Goal: Task Accomplishment & Management: Use online tool/utility

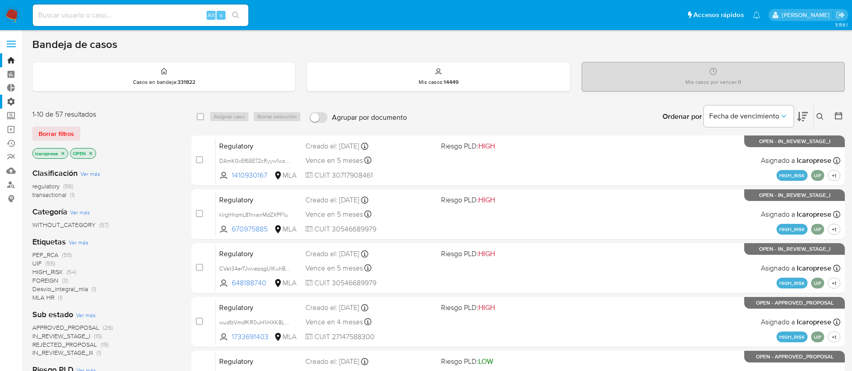
click at [8, 102] on label "Administración" at bounding box center [53, 102] width 107 height 14
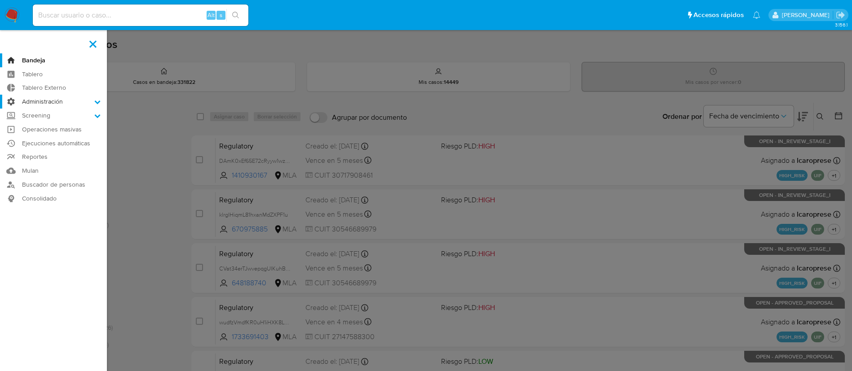
click at [0, 0] on input "Administración" at bounding box center [0, 0] width 0 height 0
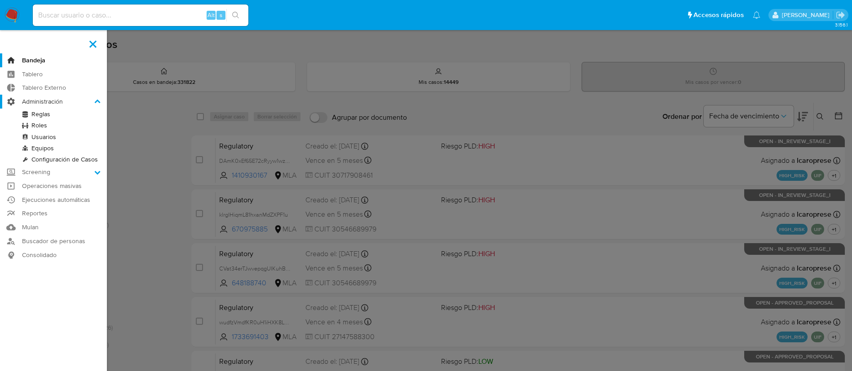
click at [32, 102] on label "Administración" at bounding box center [53, 102] width 107 height 14
click at [0, 0] on input "Administración" at bounding box center [0, 0] width 0 height 0
click at [101, 104] on label "Administración" at bounding box center [53, 102] width 107 height 14
click at [0, 0] on input "Administración" at bounding box center [0, 0] width 0 height 0
click at [98, 101] on icon at bounding box center [98, 102] width 6 height 4
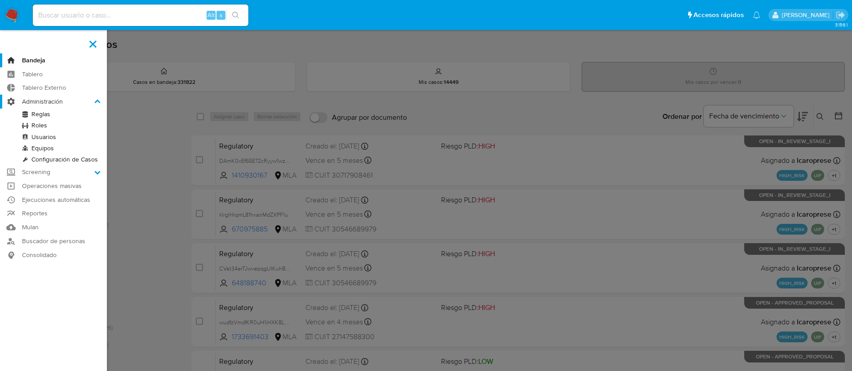
click at [0, 0] on input "Administración" at bounding box center [0, 0] width 0 height 0
click at [53, 98] on label "Administración" at bounding box center [53, 102] width 107 height 14
click at [0, 0] on input "Administración" at bounding box center [0, 0] width 0 height 0
click at [96, 174] on icon at bounding box center [97, 172] width 6 height 6
click at [0, 0] on input "Screening" at bounding box center [0, 0] width 0 height 0
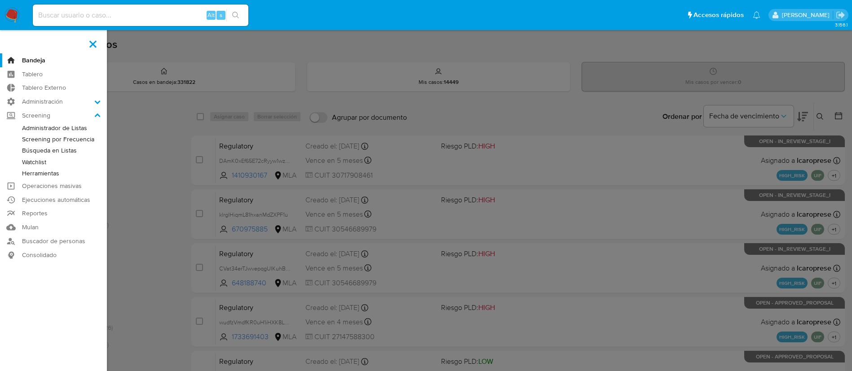
click at [52, 127] on link "Administrador de Listas" at bounding box center [53, 128] width 107 height 11
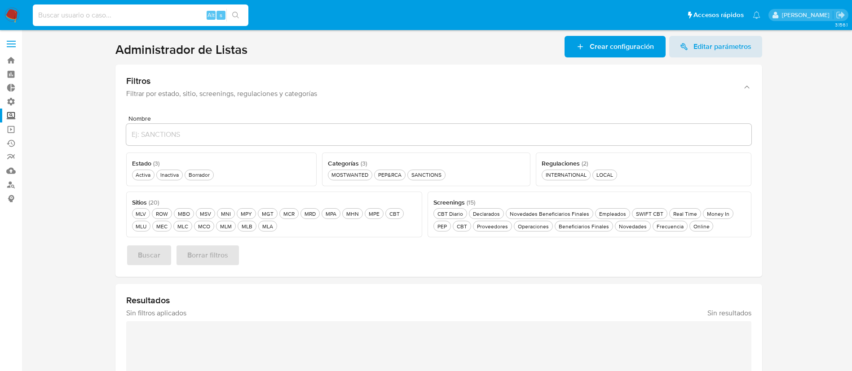
click at [98, 17] on input at bounding box center [141, 15] width 216 height 12
paste input "Lk69Hax7QoXv3LosQ6Zl8K1E"
type input "Lk69Hax7QoXv3LosQ6Zl8K1E"
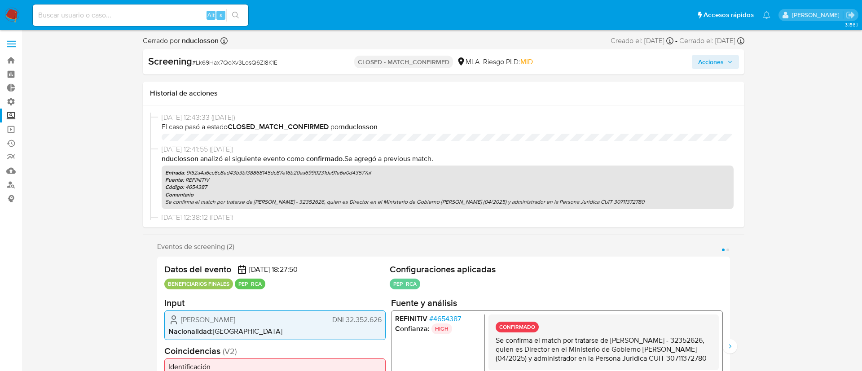
select select "10"
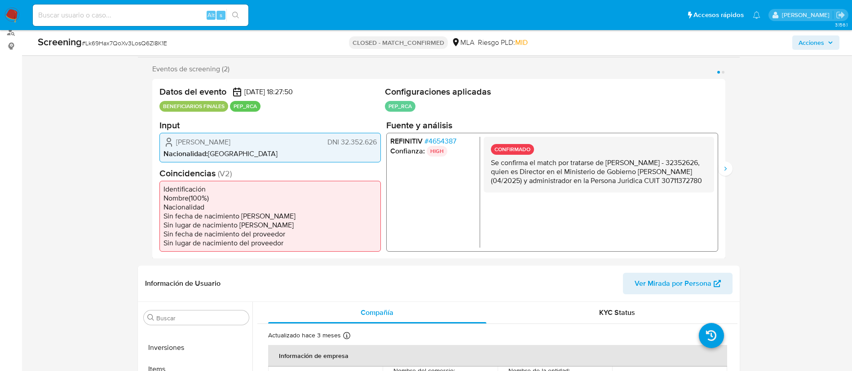
scroll to position [135, 0]
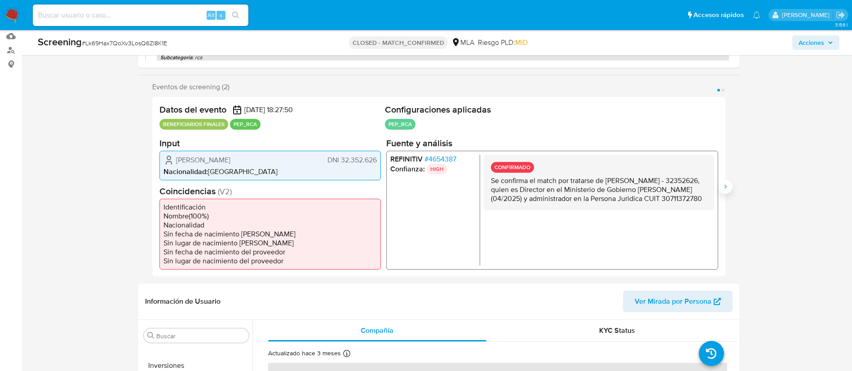
click at [722, 187] on icon "Siguiente" at bounding box center [725, 186] width 7 height 7
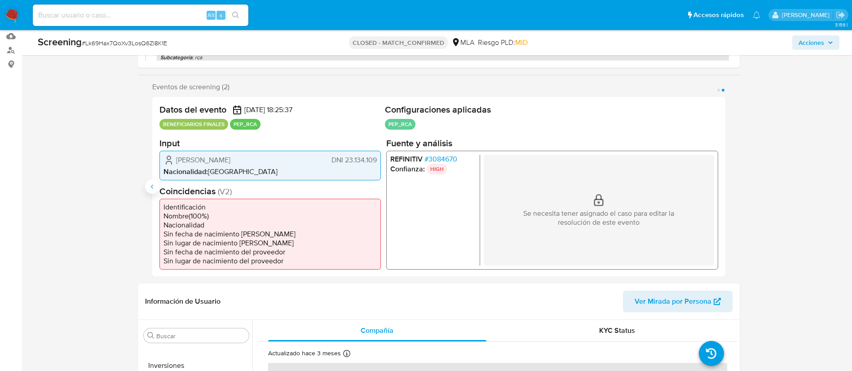
click at [149, 189] on icon "Anterior" at bounding box center [152, 186] width 7 height 7
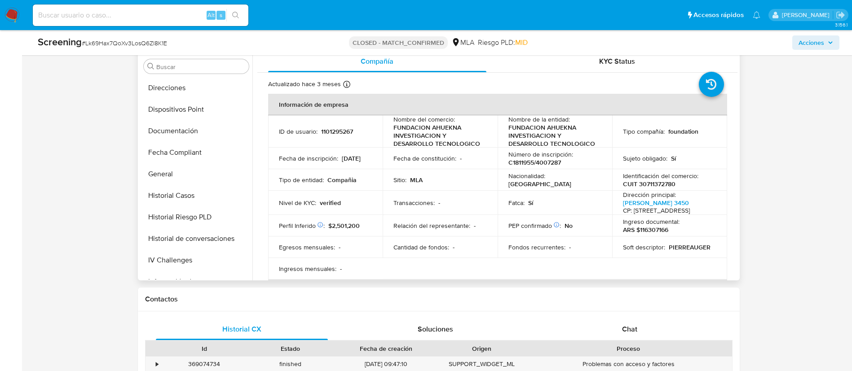
scroll to position [202, 0]
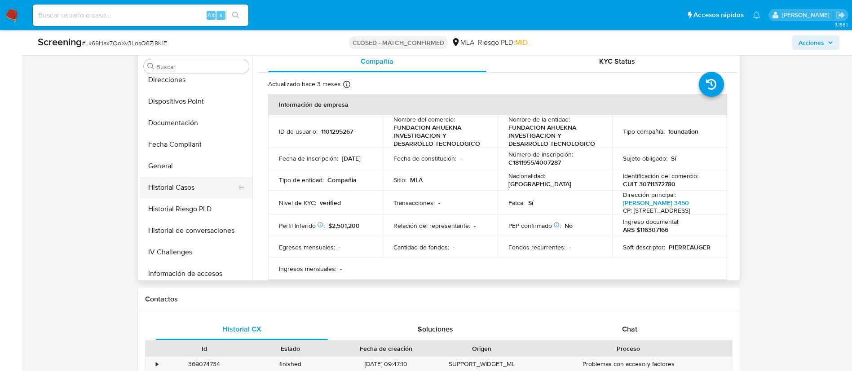
click at [201, 192] on button "Historial Casos" at bounding box center [192, 188] width 105 height 22
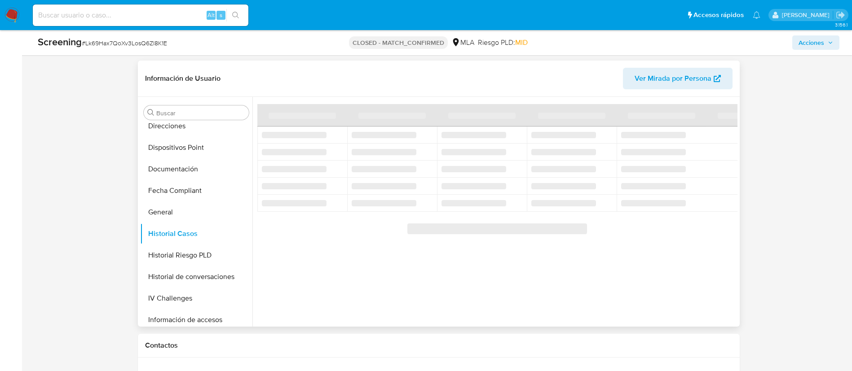
scroll to position [337, 0]
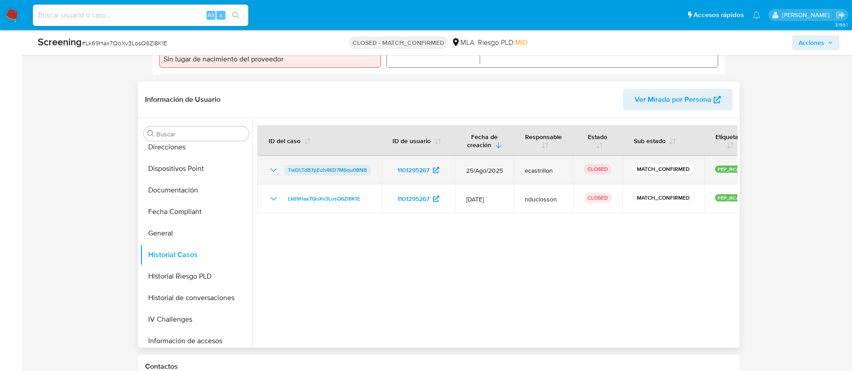
click at [308, 172] on span "TwDLTdB7pEuh4KD7M6qu08NB" at bounding box center [327, 170] width 79 height 11
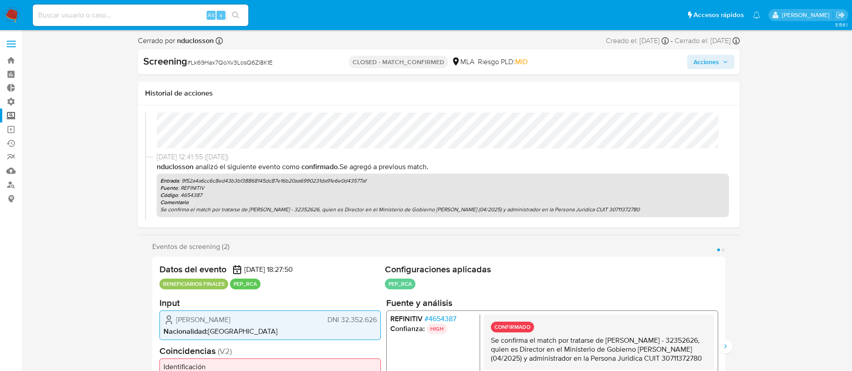
scroll to position [0, 0]
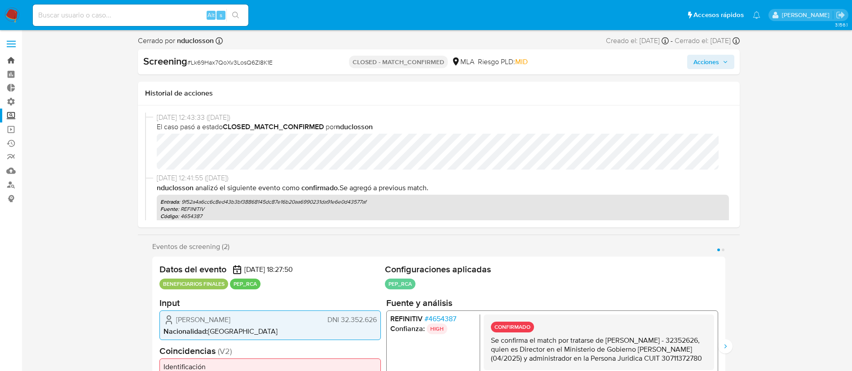
click at [9, 63] on link "Bandeja" at bounding box center [53, 60] width 107 height 14
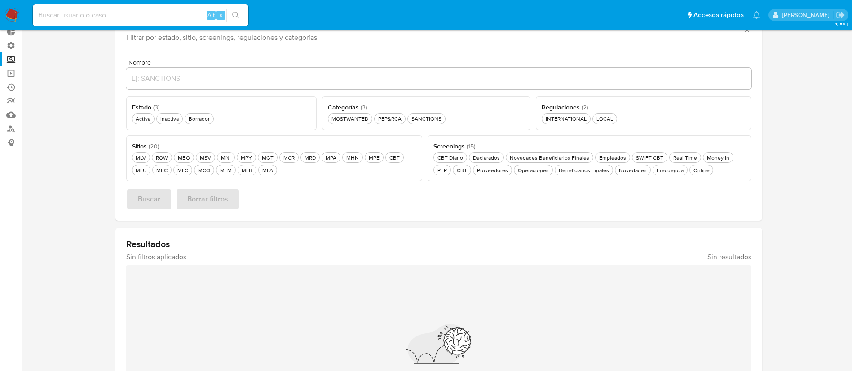
scroll to position [67, 0]
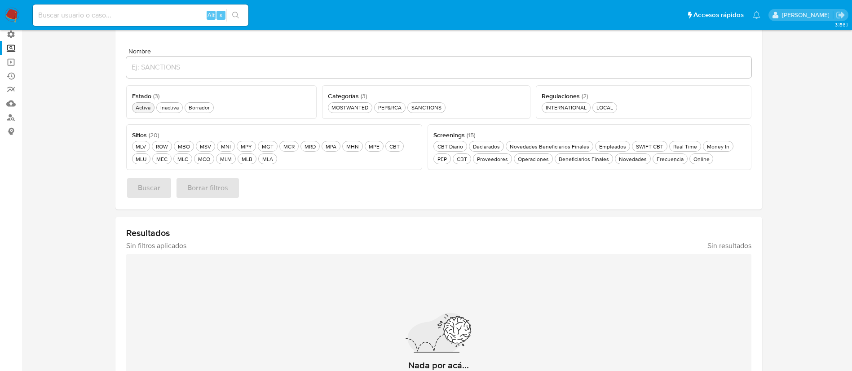
click at [136, 110] on div "Activa Activa" at bounding box center [143, 108] width 18 height 8
click at [393, 106] on div "PEP&RCA PEP&RCA" at bounding box center [389, 108] width 27 height 8
click at [605, 109] on div "LOCAL LOCAL" at bounding box center [605, 108] width 20 height 8
click at [150, 189] on span "Buscar" at bounding box center [149, 188] width 22 height 20
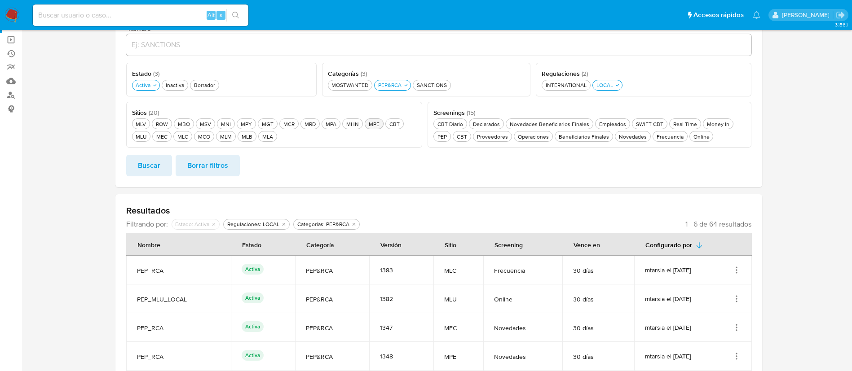
scroll to position [50, 0]
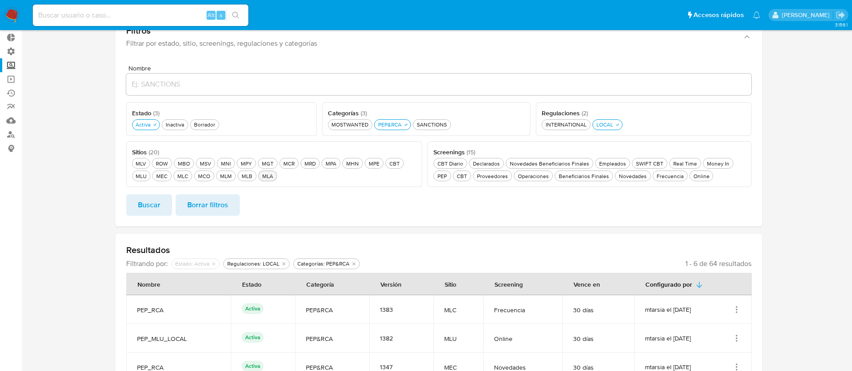
click at [263, 177] on div "MLA MLA" at bounding box center [268, 176] width 14 height 8
click at [158, 203] on span "Buscar" at bounding box center [149, 205] width 22 height 20
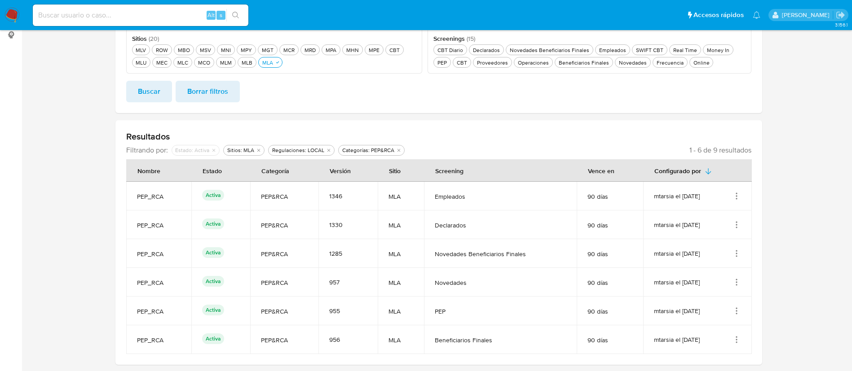
scroll to position [185, 0]
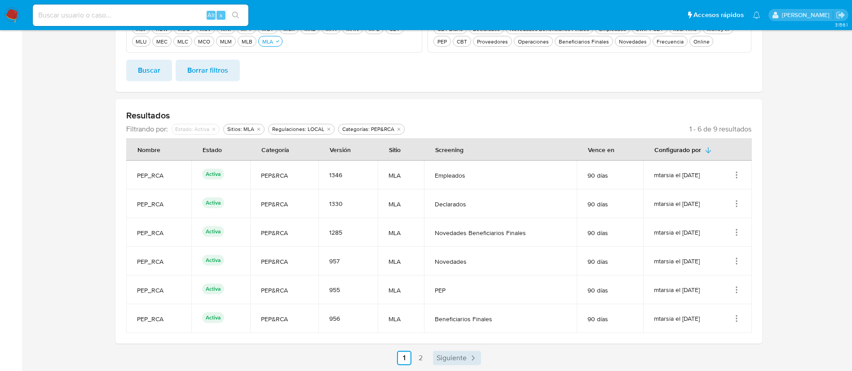
click at [465, 357] on span "Siguiente" at bounding box center [452, 358] width 30 height 7
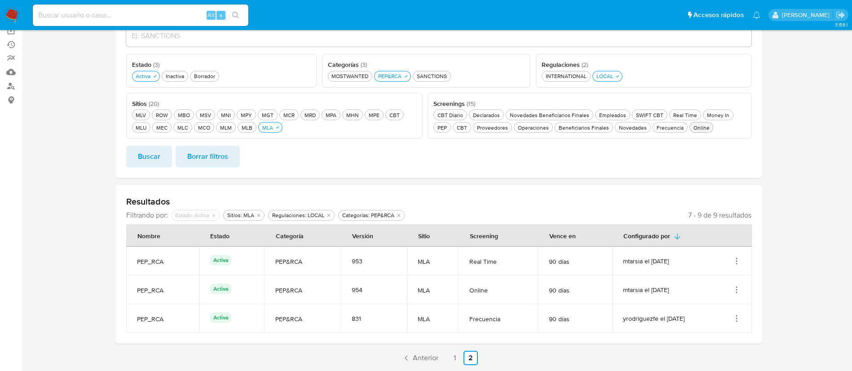
click at [696, 129] on div "Online Online" at bounding box center [702, 128] width 20 height 8
click at [161, 156] on button "Buscar" at bounding box center [149, 157] width 46 height 22
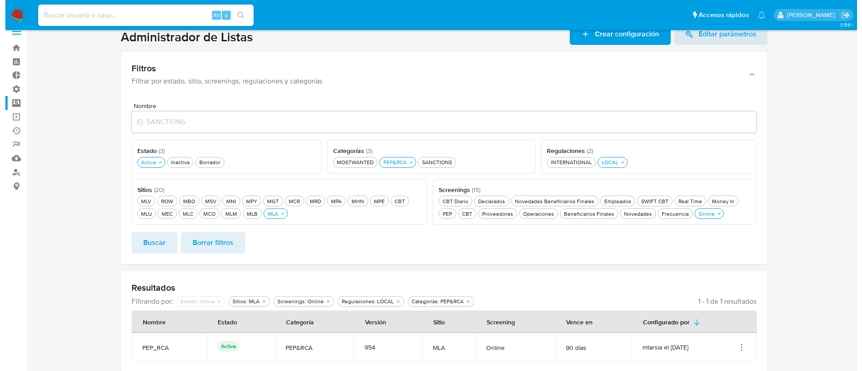
scroll to position [20, 0]
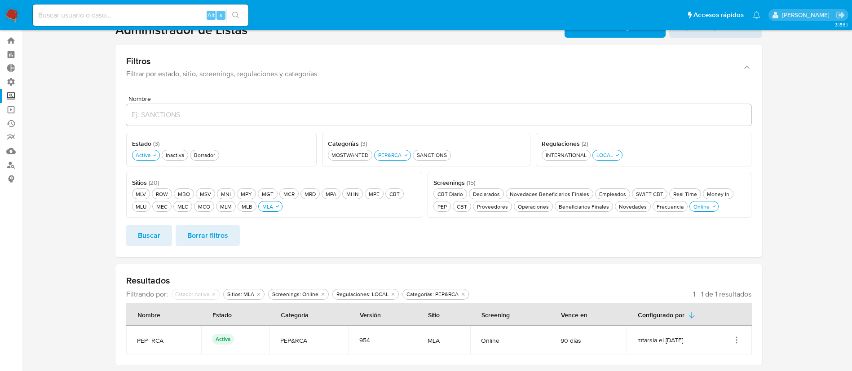
click at [732, 341] on icon "Acciones" at bounding box center [736, 340] width 9 height 9
click at [710, 320] on button "Editar" at bounding box center [700, 320] width 81 height 24
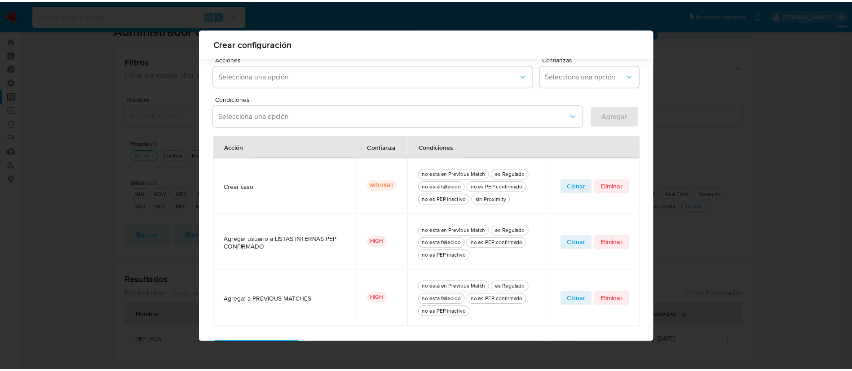
scroll to position [297, 0]
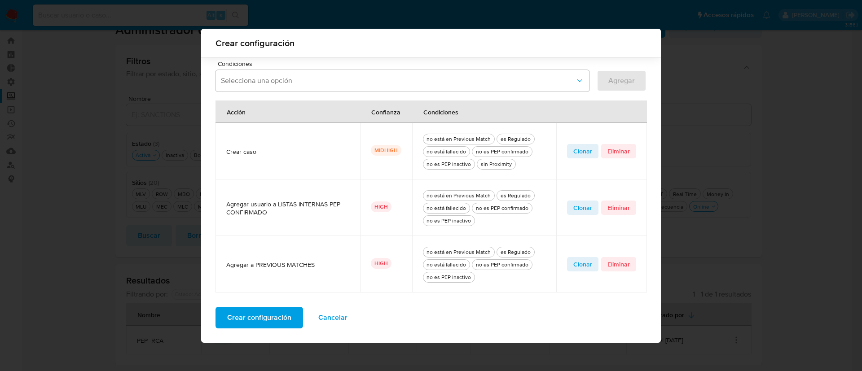
click at [340, 317] on span "Cancelar" at bounding box center [332, 318] width 29 height 20
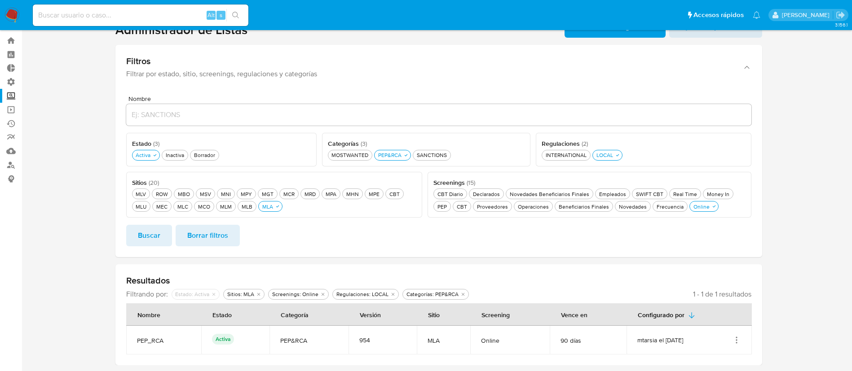
click at [730, 345] on td "mtarsia el 28/11/2024" at bounding box center [689, 340] width 125 height 29
click at [737, 338] on icon "Acciones" at bounding box center [736, 338] width 1 height 1
click at [715, 295] on button "Ver detalles" at bounding box center [700, 296] width 81 height 24
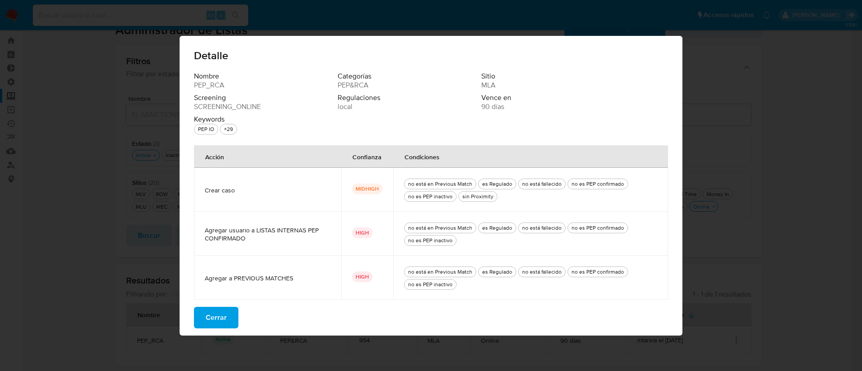
click at [204, 321] on button "Cerrar" at bounding box center [216, 318] width 44 height 22
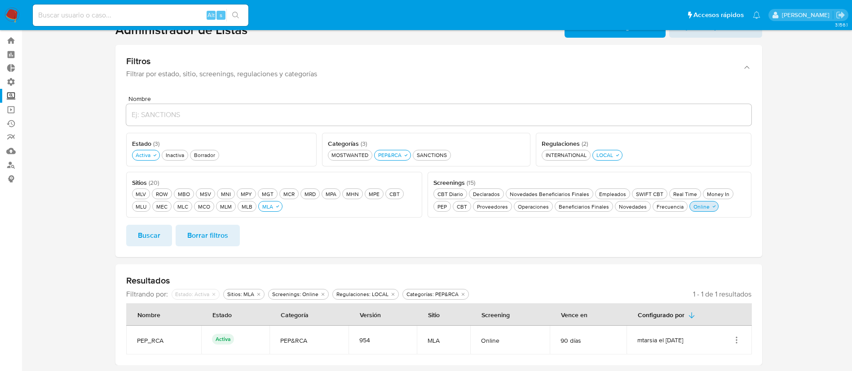
click at [699, 208] on div "Online Online" at bounding box center [702, 207] width 20 height 8
click at [584, 208] on div "Beneficiarios Finales Beneficiarios Finales" at bounding box center [584, 207] width 54 height 8
click at [155, 240] on span "Buscar" at bounding box center [149, 236] width 22 height 20
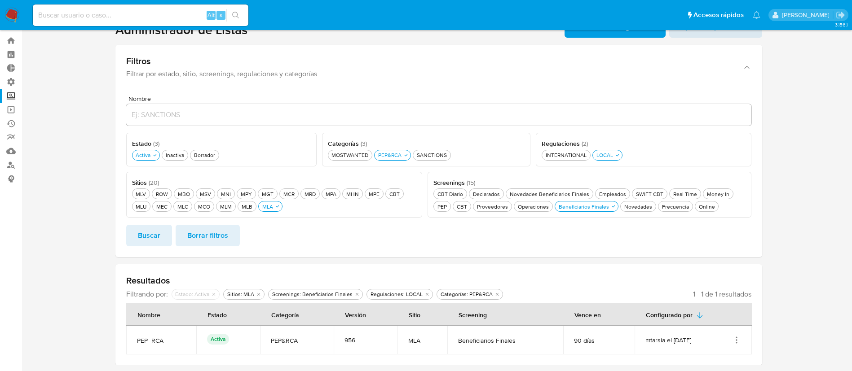
click at [737, 341] on icon "Acciones" at bounding box center [736, 340] width 1 height 1
click at [709, 298] on button "Ver detalles" at bounding box center [700, 296] width 81 height 24
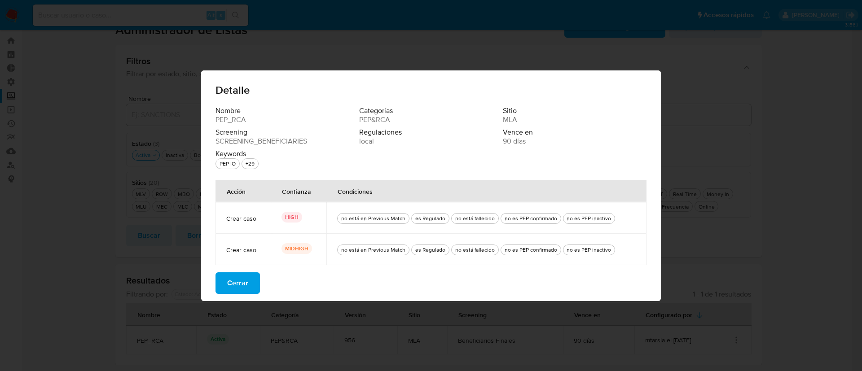
click at [243, 286] on span "Cerrar" at bounding box center [237, 284] width 21 height 20
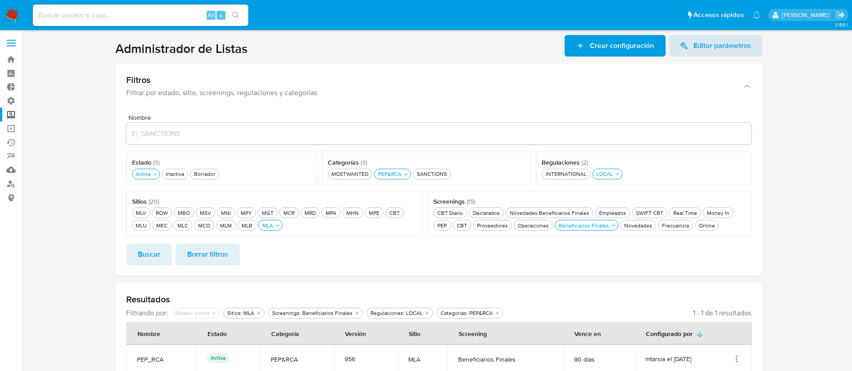
scroll to position [0, 0]
click at [543, 260] on div "Buscar Borrar filtros" at bounding box center [438, 256] width 625 height 22
click at [10, 100] on label "Administración" at bounding box center [53, 102] width 107 height 14
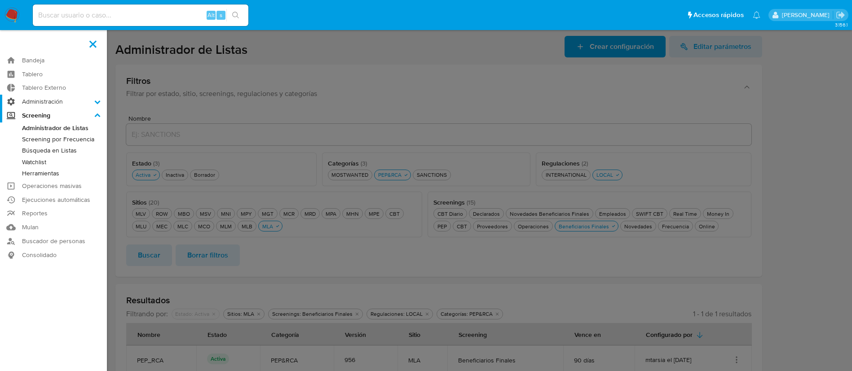
click at [0, 0] on input "Administración" at bounding box center [0, 0] width 0 height 0
click at [9, 100] on label "Administración" at bounding box center [53, 102] width 107 height 14
click at [0, 0] on input "Administración" at bounding box center [0, 0] width 0 height 0
click at [93, 169] on label "Screening" at bounding box center [53, 172] width 107 height 14
click at [0, 0] on input "Screening" at bounding box center [0, 0] width 0 height 0
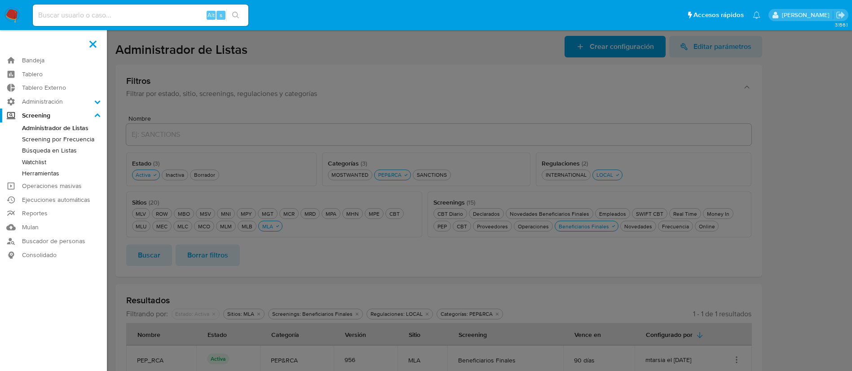
click at [63, 127] on link "Administrador de Listas" at bounding box center [53, 128] width 107 height 11
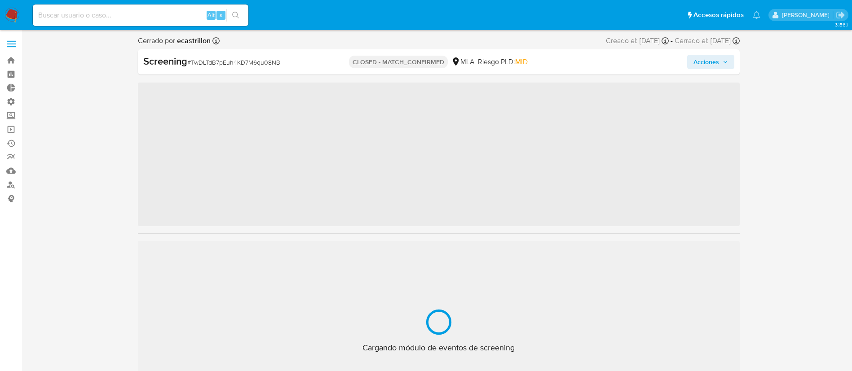
scroll to position [423, 0]
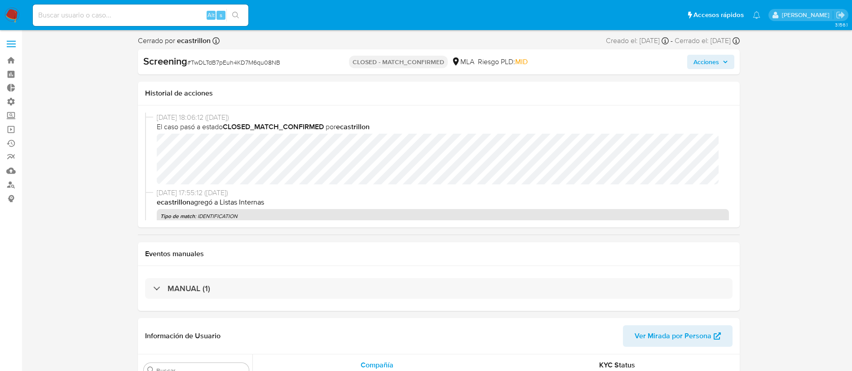
select select "10"
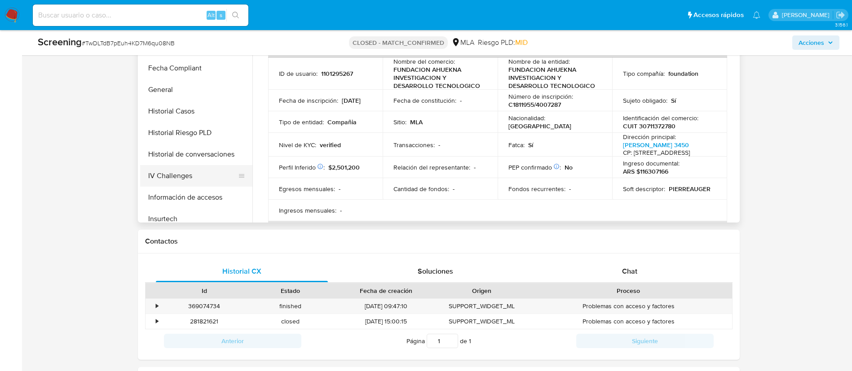
scroll to position [153, 0]
click at [199, 161] on button "General" at bounding box center [192, 157] width 105 height 22
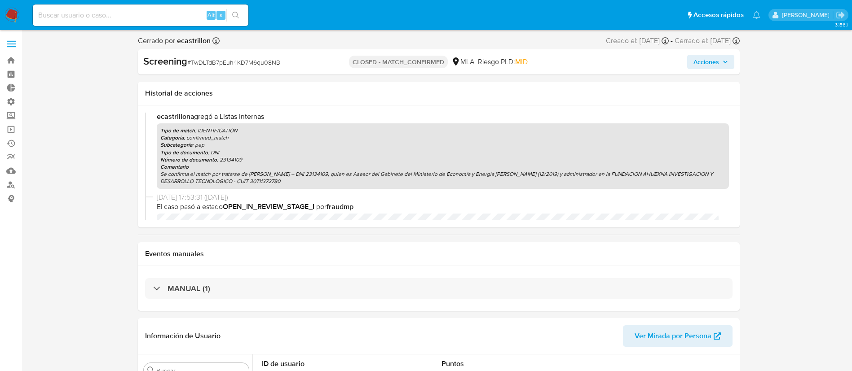
scroll to position [0, 0]
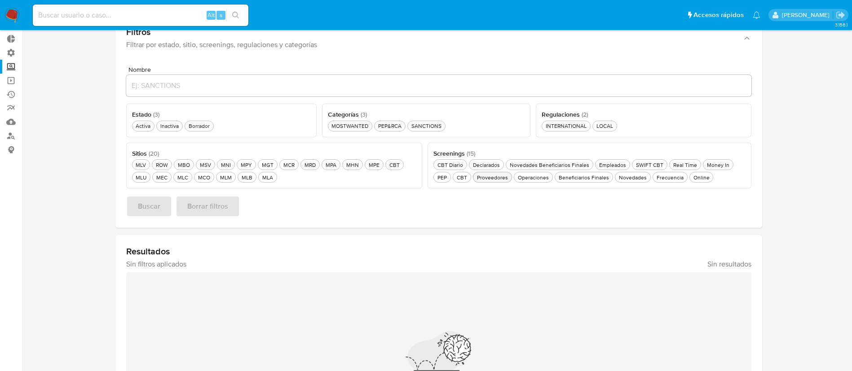
scroll to position [67, 0]
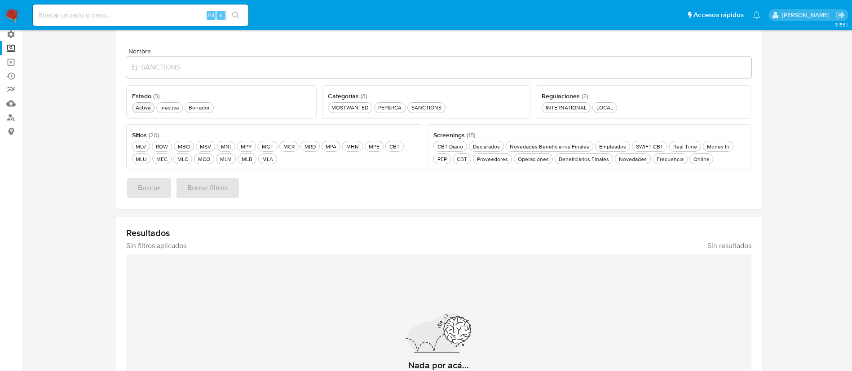
click at [142, 112] on button "Activa Activa" at bounding box center [143, 107] width 23 height 11
click at [391, 109] on div "PEP&RCA PEP&RCA" at bounding box center [389, 108] width 27 height 8
click at [270, 158] on div "MLA MLA" at bounding box center [268, 159] width 14 height 8
click at [569, 164] on button "Beneficiarios Finales Beneficiarios Finales" at bounding box center [584, 159] width 58 height 11
click at [155, 192] on span "Buscar" at bounding box center [149, 188] width 22 height 20
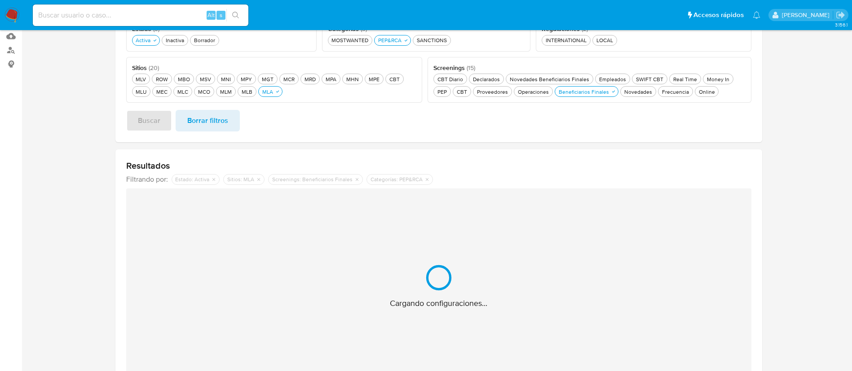
scroll to position [20, 0]
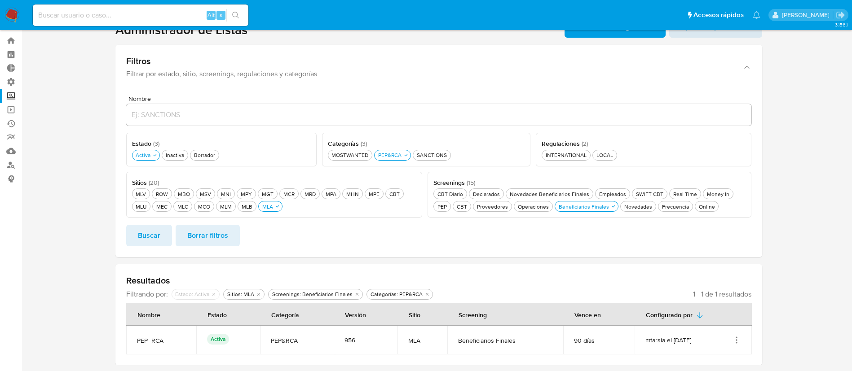
click at [741, 339] on td "mtarsia el 28/11/2024" at bounding box center [693, 340] width 117 height 29
click at [735, 340] on icon "Acciones" at bounding box center [736, 340] width 9 height 9
click at [715, 296] on button "Ver detalles" at bounding box center [700, 296] width 81 height 24
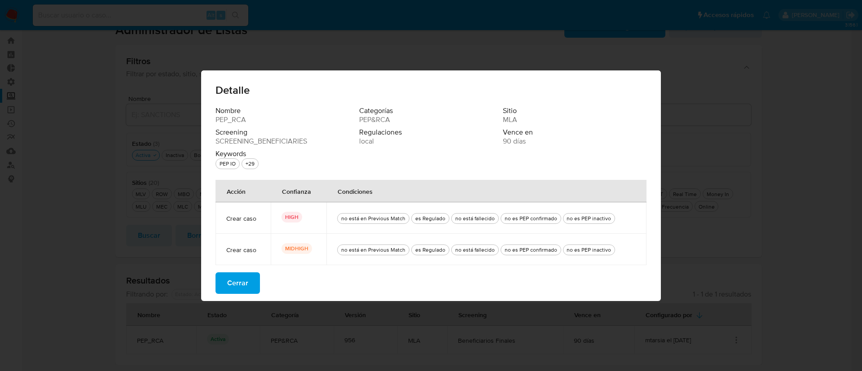
click at [236, 284] on span "Cerrar" at bounding box center [237, 284] width 21 height 20
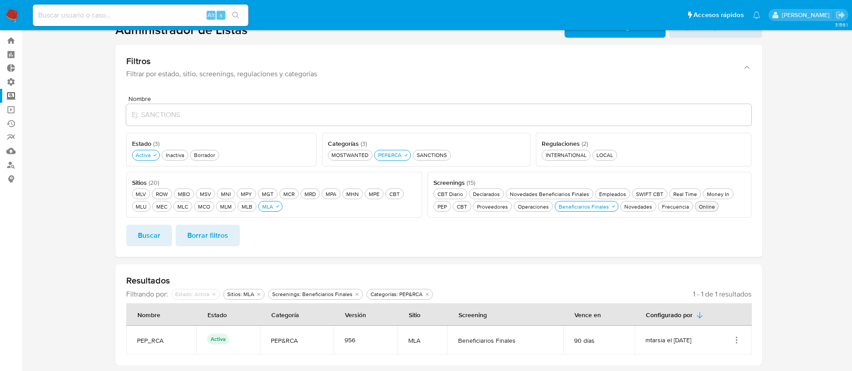
click at [702, 203] on div "Online Online" at bounding box center [707, 207] width 20 height 8
click at [160, 233] on button "Buscar" at bounding box center [149, 236] width 46 height 22
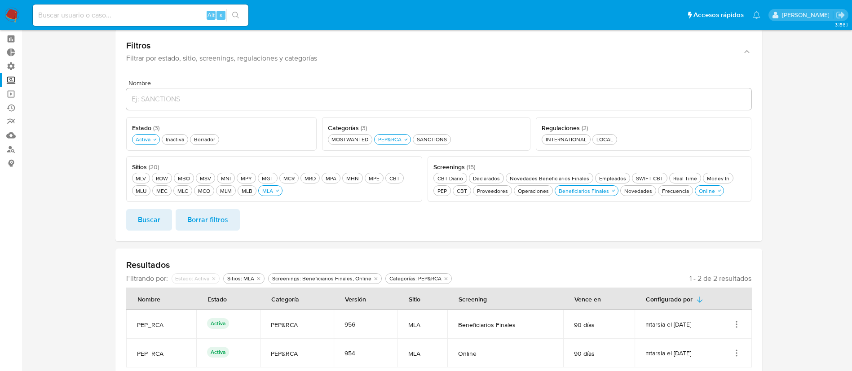
scroll to position [49, 0]
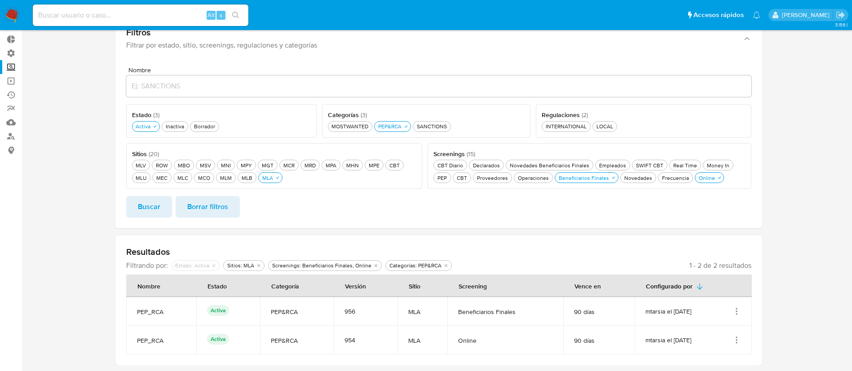
click at [738, 339] on icon "Acciones" at bounding box center [736, 340] width 9 height 9
click at [709, 296] on button "Ver detalles" at bounding box center [700, 296] width 81 height 24
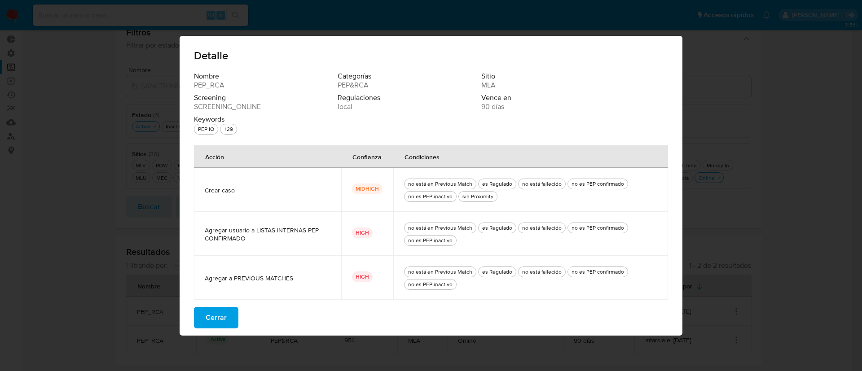
drag, startPoint x: 246, startPoint y: 279, endPoint x: 308, endPoint y: 286, distance: 62.5
click at [308, 286] on td "Agregar a PREVIOUS MATCHES" at bounding box center [267, 278] width 147 height 44
click at [241, 254] on td "Agregar usuario a LISTAS INTERNAS PEP CONFIRMADO" at bounding box center [267, 234] width 147 height 44
drag, startPoint x: 283, startPoint y: 231, endPoint x: 276, endPoint y: 246, distance: 16.5
click at [317, 235] on span "Agregar usuario a LISTAS INTERNAS PEP CONFIRMADO" at bounding box center [268, 234] width 126 height 16
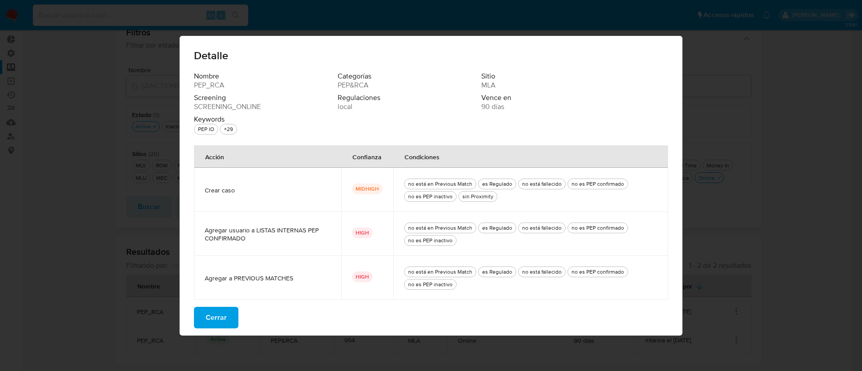
click at [261, 246] on td "Agregar usuario a LISTAS INTERNAS PEP CONFIRMADO" at bounding box center [267, 234] width 147 height 44
click at [219, 321] on span "Cerrar" at bounding box center [216, 318] width 21 height 20
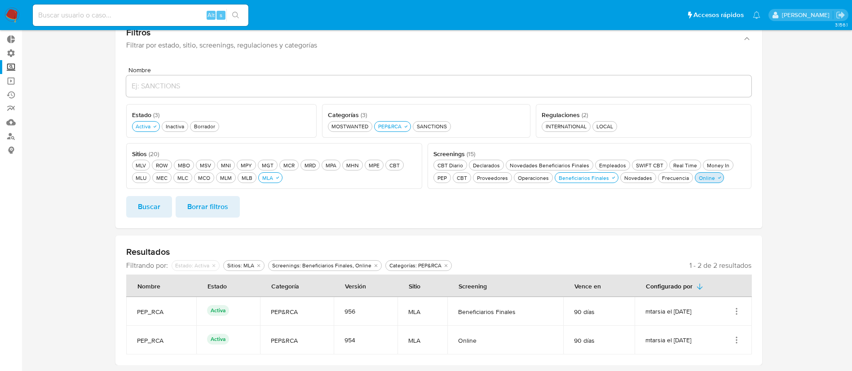
click at [699, 177] on div "Online Online" at bounding box center [707, 178] width 20 height 8
click at [605, 176] on div "Beneficiarios Finales Beneficiarios Finales" at bounding box center [584, 178] width 54 height 8
